Goal: Book appointment/travel/reservation

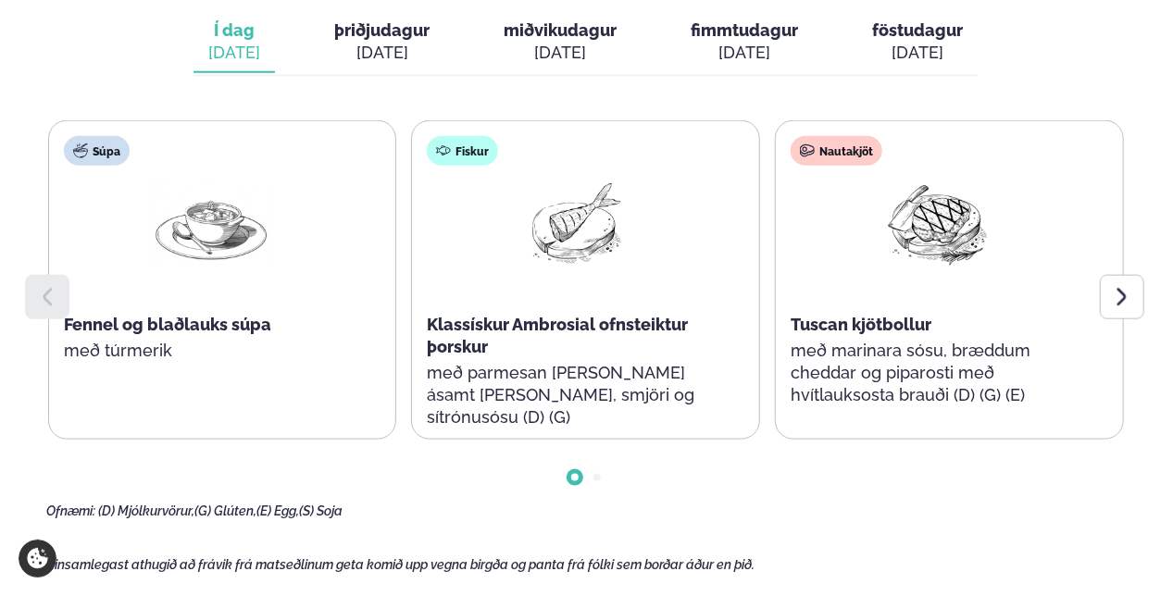
scroll to position [926, 0]
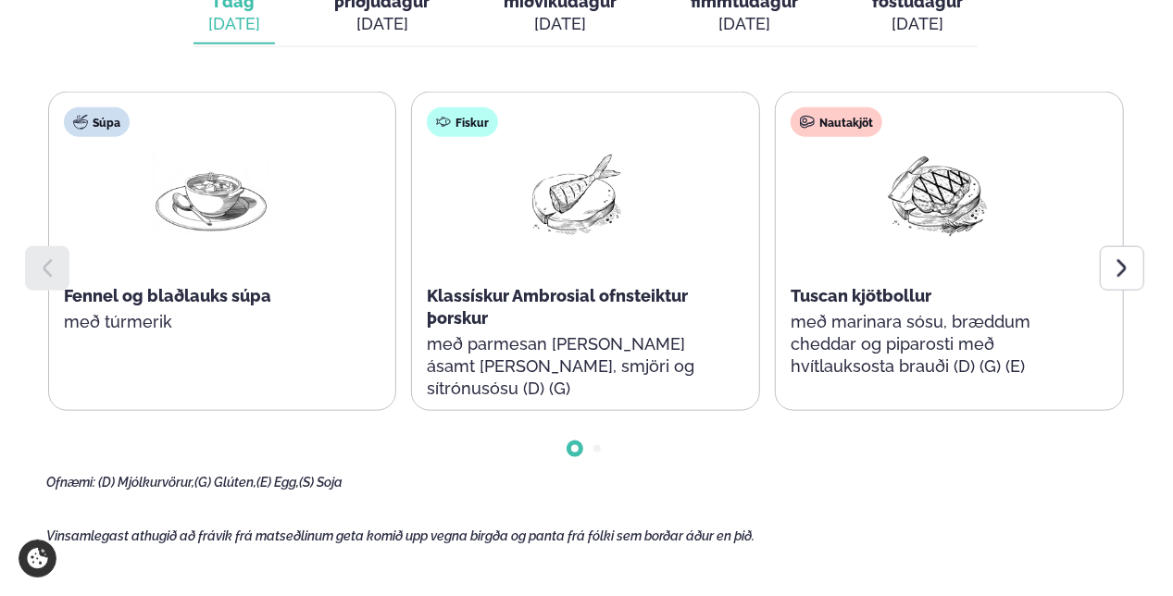
click at [1118, 270] on icon at bounding box center [1122, 268] width 22 height 22
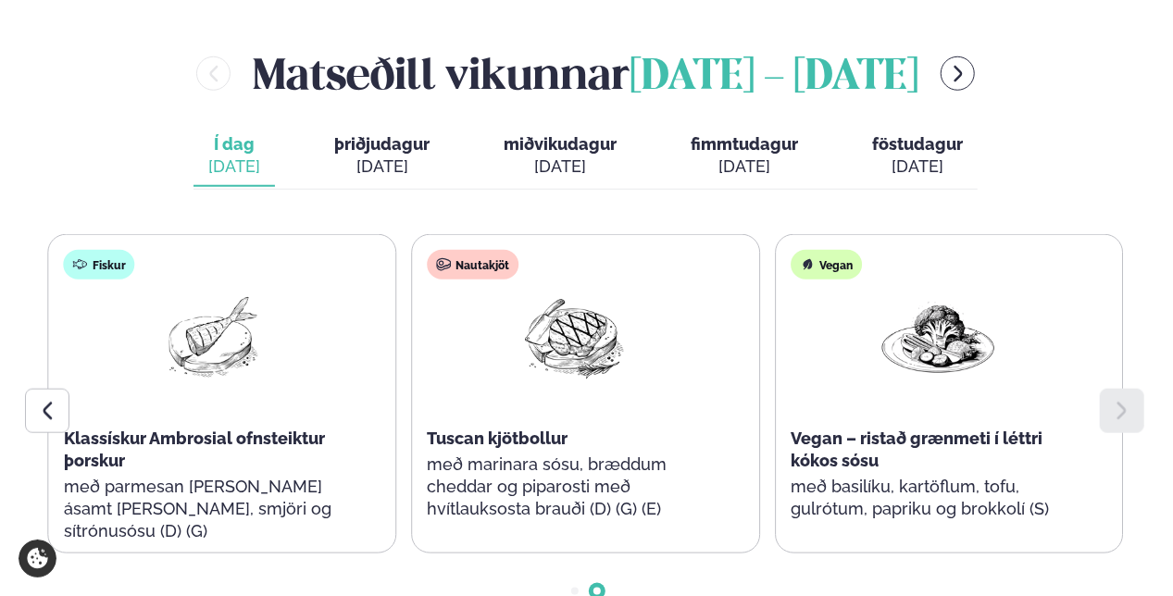
scroll to position [648, 0]
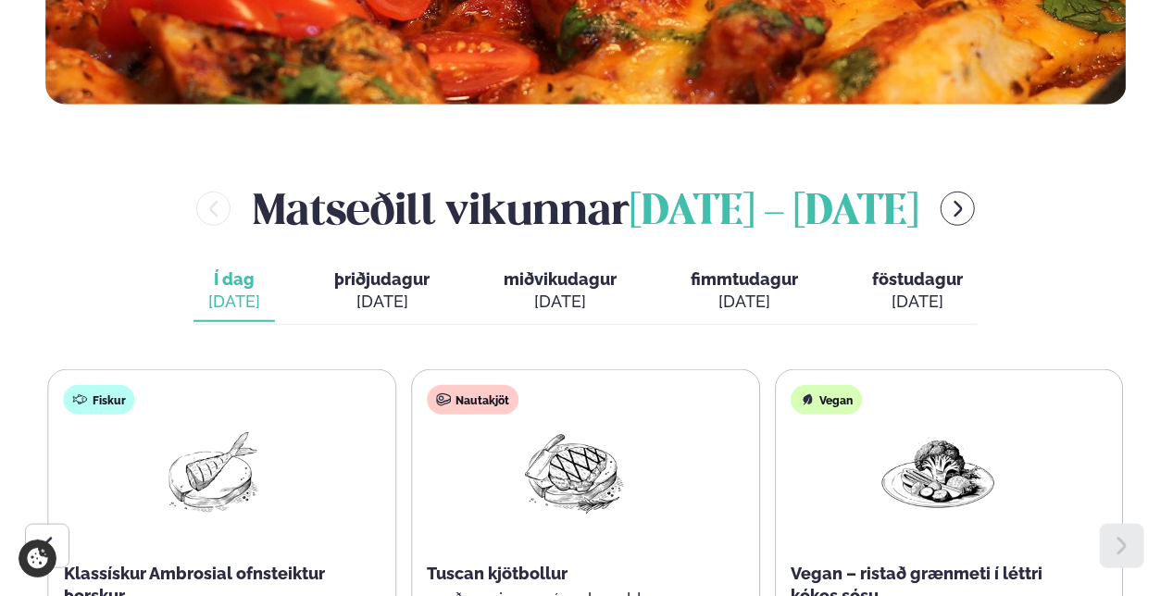
click at [412, 289] on span "þriðjudagur" at bounding box center [381, 278] width 95 height 19
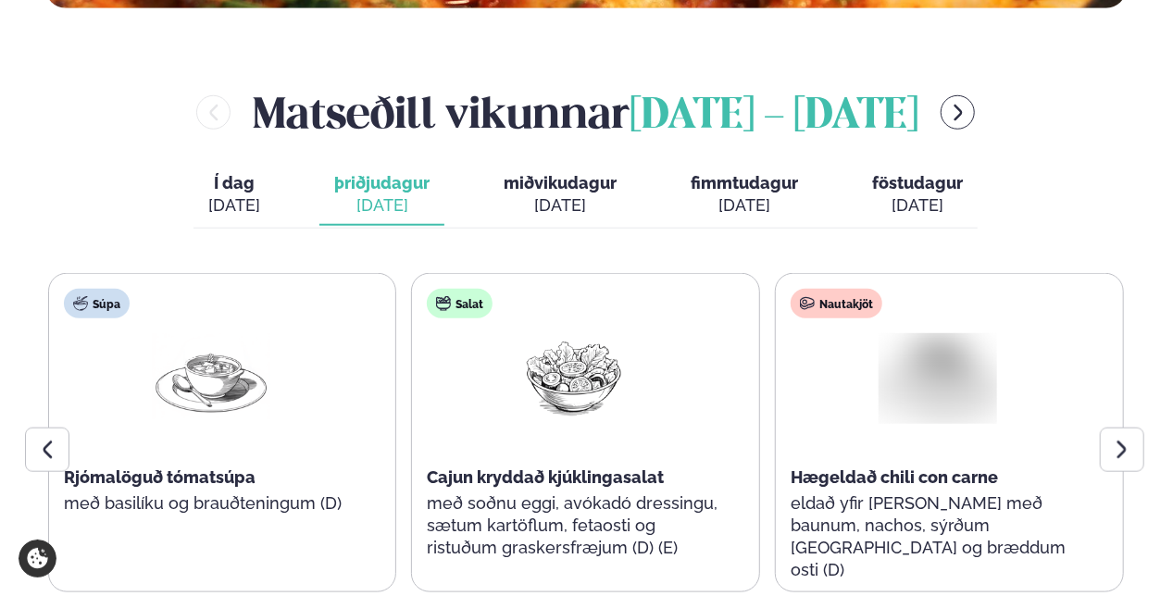
scroll to position [926, 0]
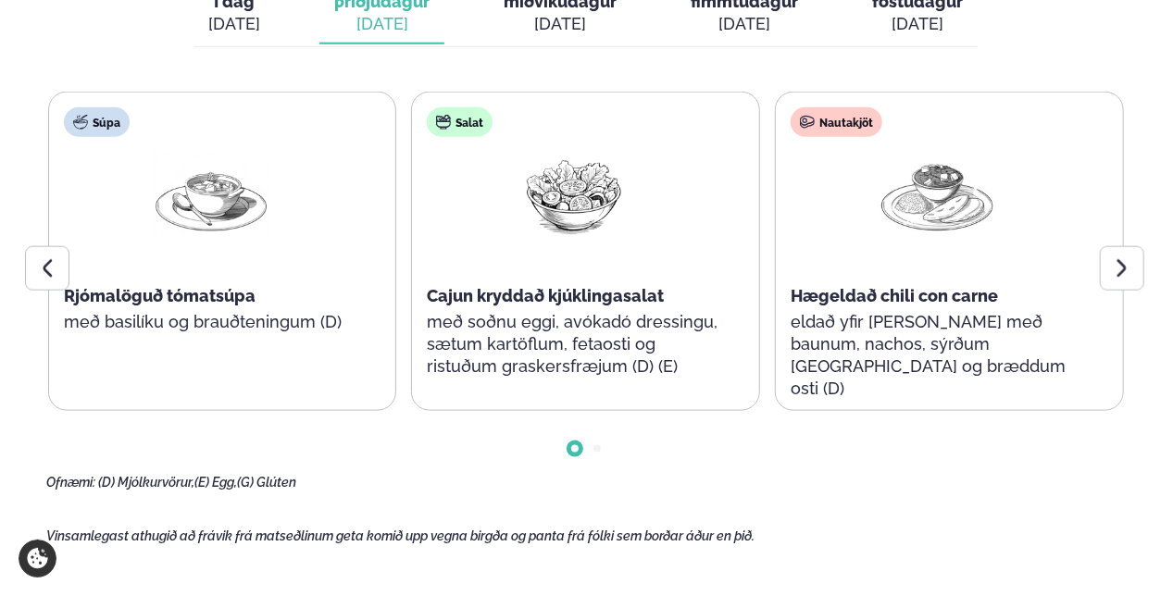
click at [1120, 265] on icon at bounding box center [1122, 268] width 22 height 22
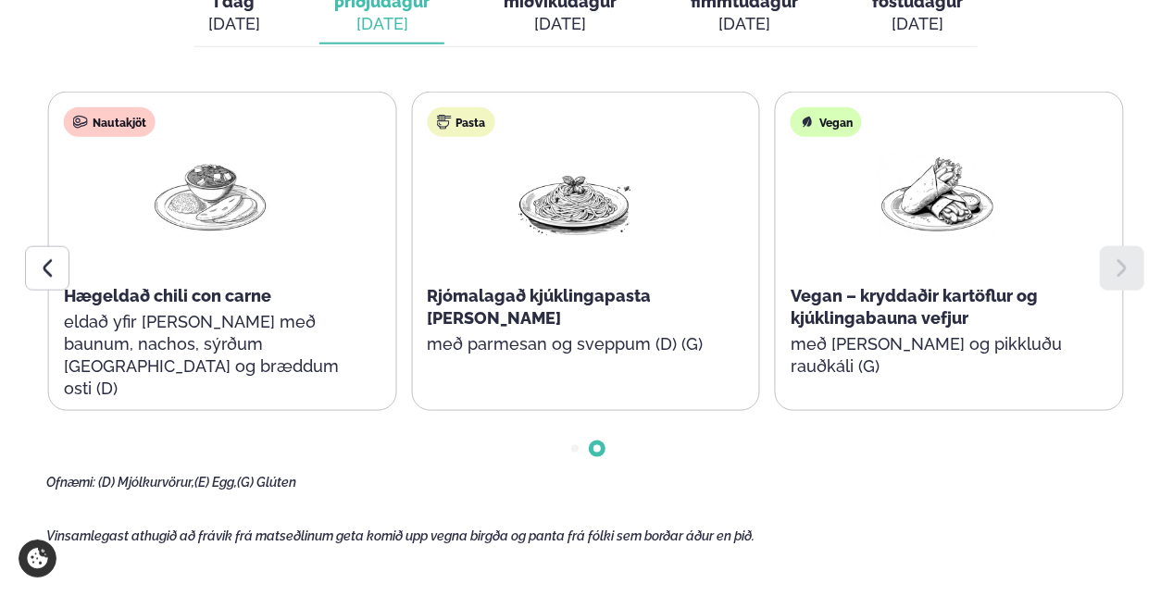
scroll to position [833, 0]
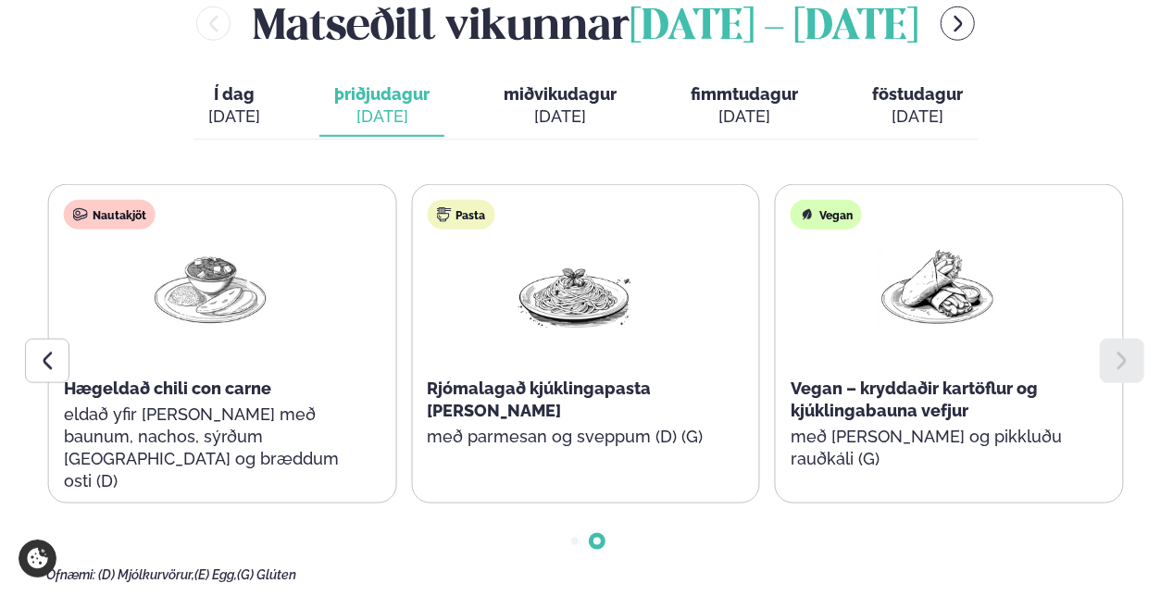
click at [557, 106] on div "[DATE]" at bounding box center [560, 117] width 113 height 22
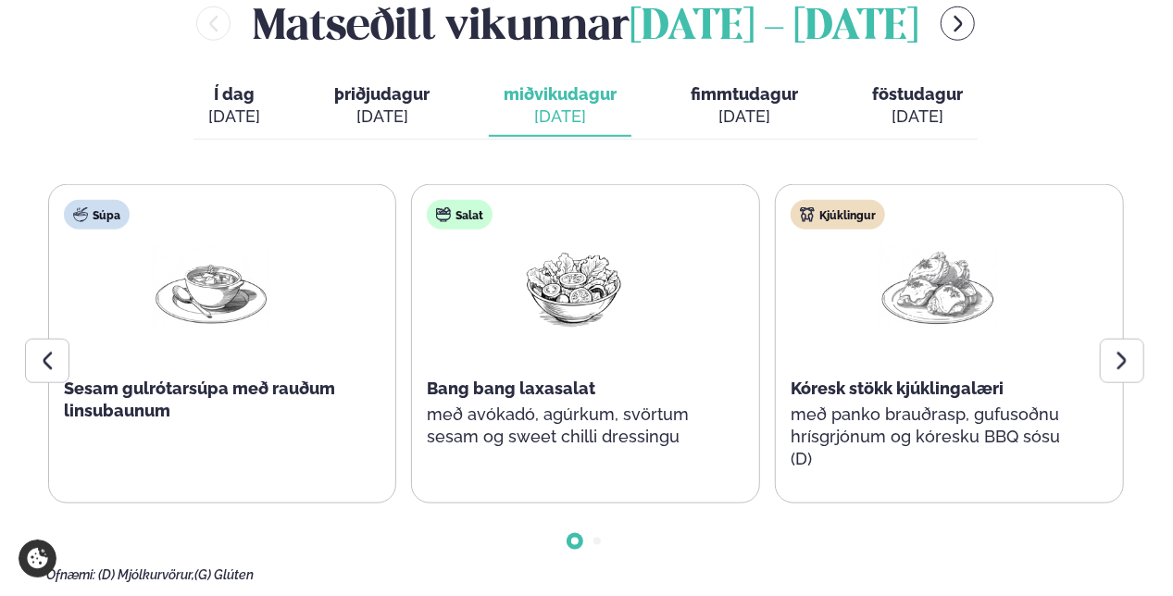
click at [1127, 361] on icon at bounding box center [1122, 361] width 22 height 22
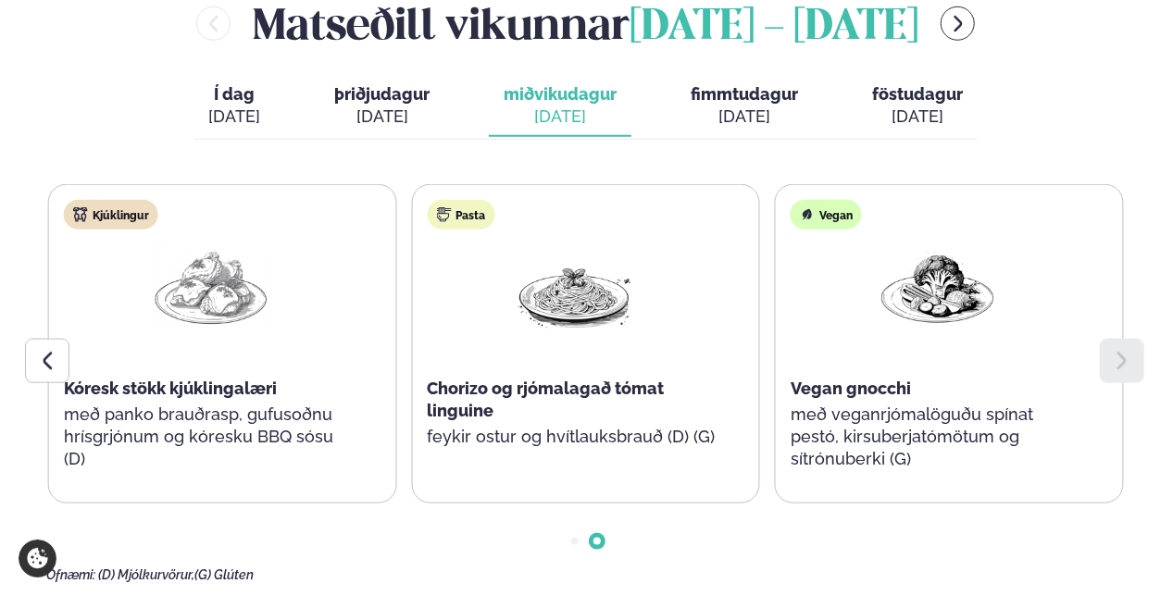
click at [757, 106] on div "[DATE]" at bounding box center [743, 117] width 107 height 22
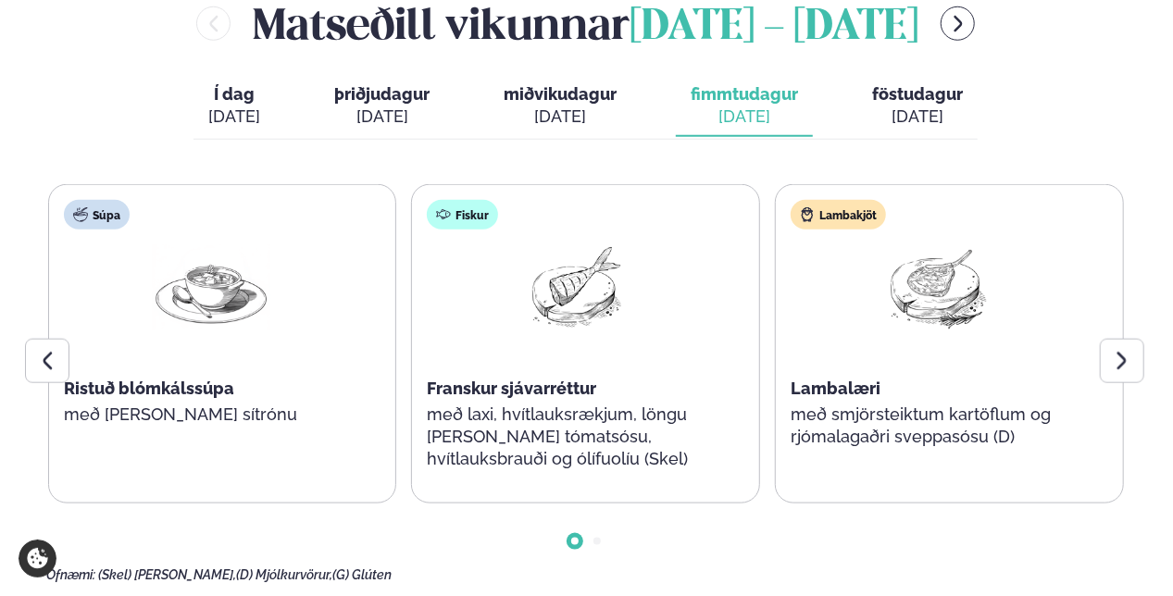
click at [1125, 344] on div at bounding box center [1122, 361] width 44 height 44
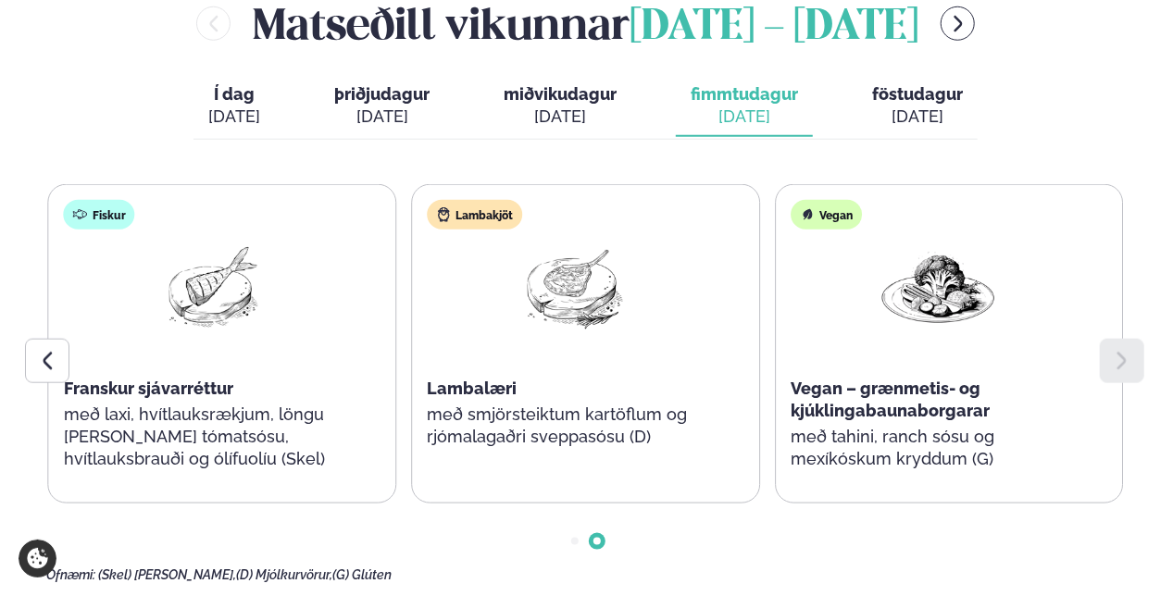
click at [937, 113] on div "[DATE]" at bounding box center [917, 117] width 91 height 22
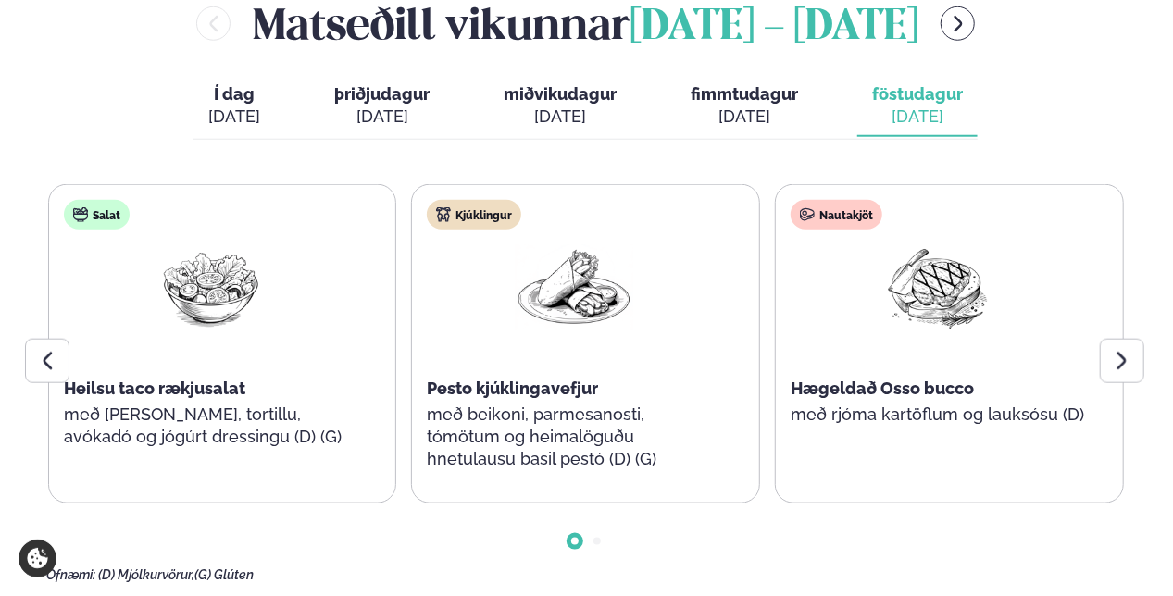
click at [1118, 352] on icon at bounding box center [1121, 361] width 9 height 18
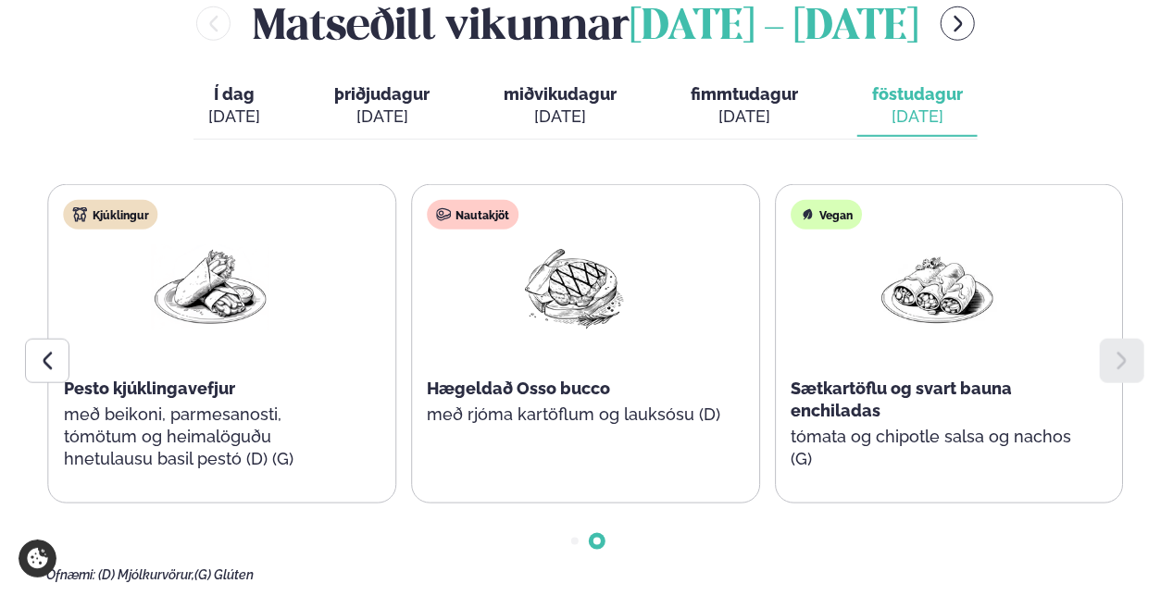
click at [41, 367] on icon at bounding box center [47, 361] width 22 height 22
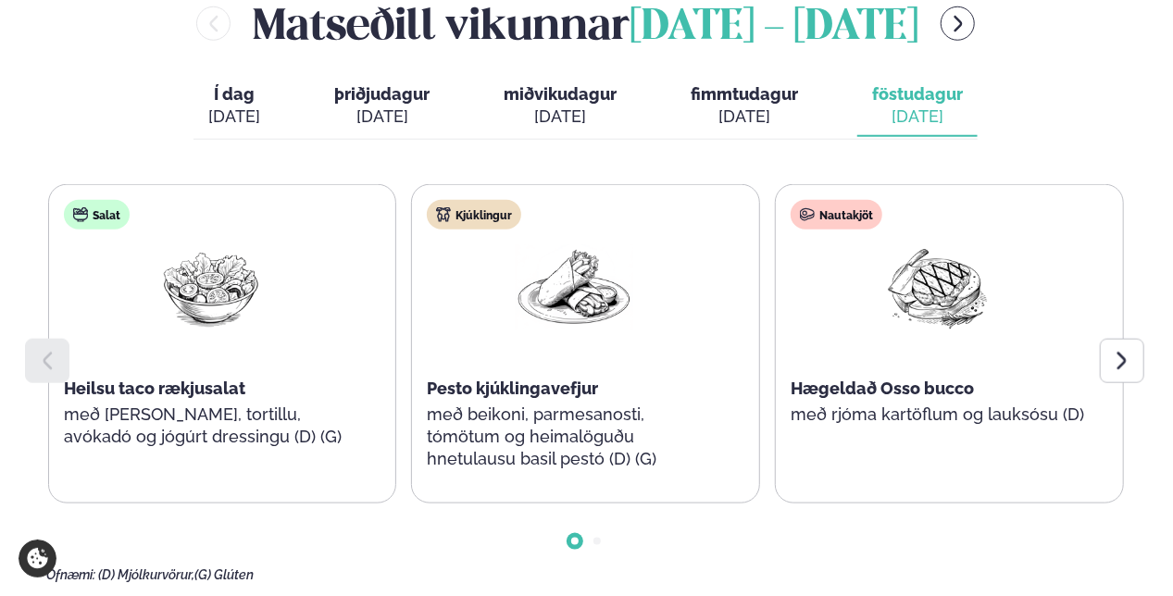
click at [44, 367] on icon at bounding box center [47, 361] width 22 height 22
click at [267, 124] on button "Í dag Í d. [DATE]" at bounding box center [233, 106] width 81 height 61
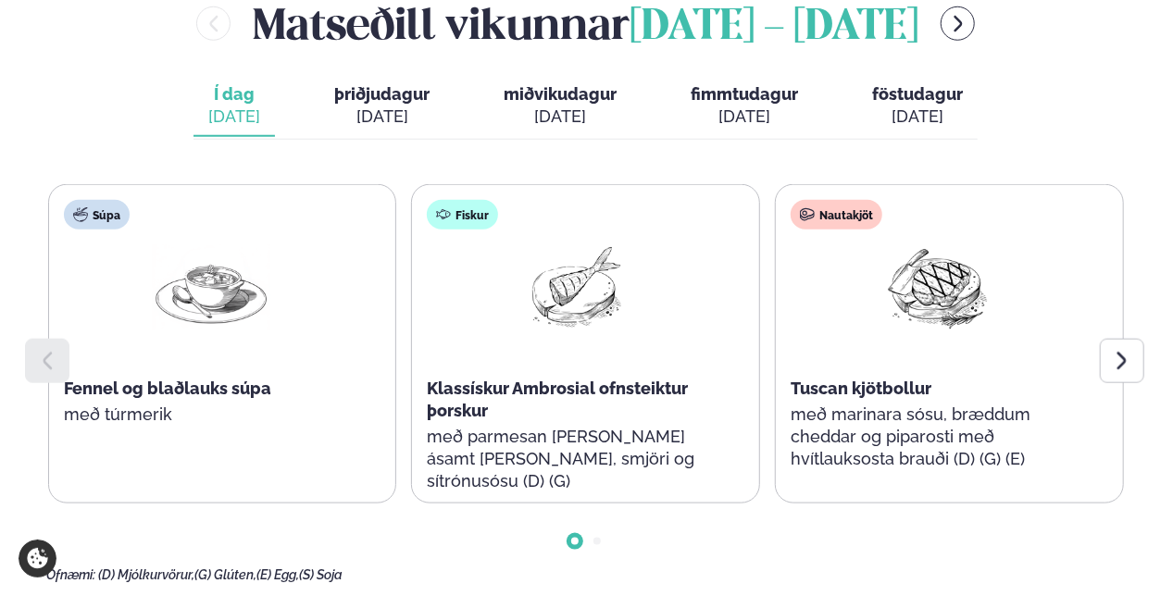
click at [1129, 376] on div at bounding box center [1122, 361] width 44 height 44
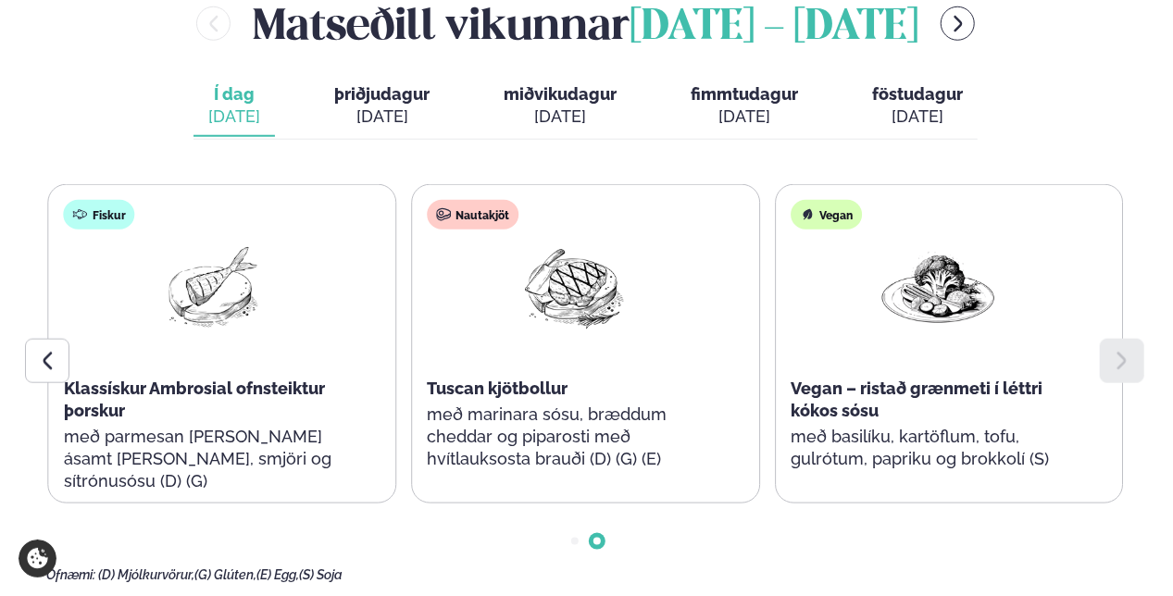
click at [44, 348] on div at bounding box center [47, 361] width 44 height 44
